Goal: Information Seeking & Learning: Learn about a topic

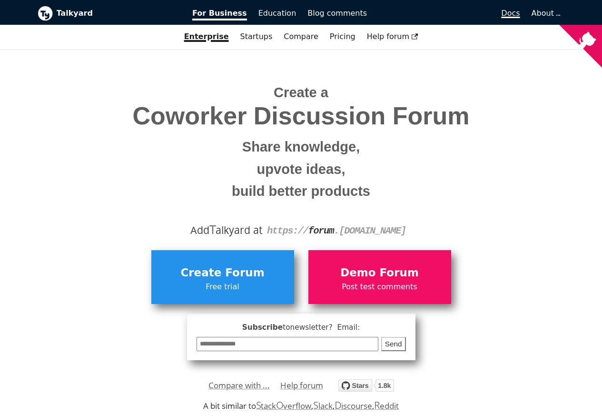
click at [477, 17] on link "Docs" at bounding box center [449, 13] width 153 height 16
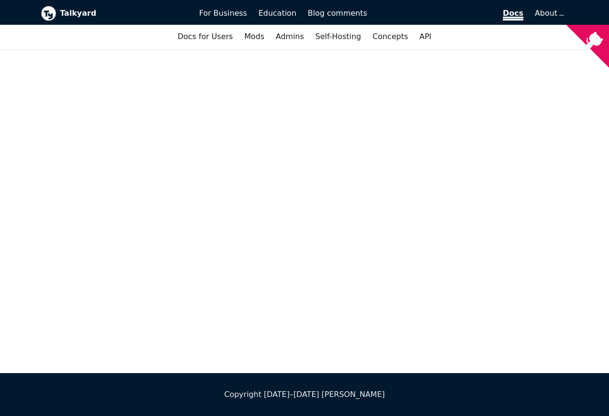
click at [508, 13] on span "Docs" at bounding box center [513, 15] width 20 height 12
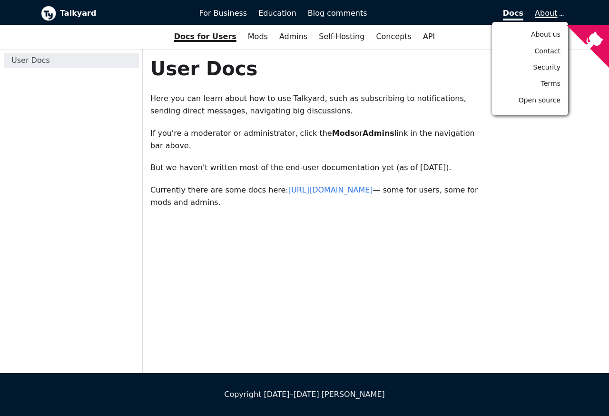
click at [553, 14] on span "About" at bounding box center [549, 13] width 28 height 9
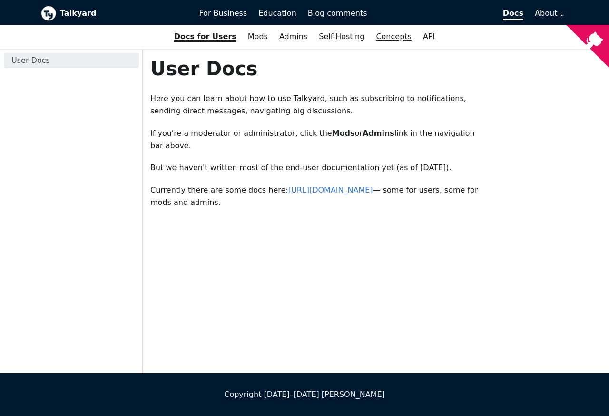
click at [389, 37] on link "Concepts" at bounding box center [393, 37] width 47 height 16
